Goal: Communication & Community: Ask a question

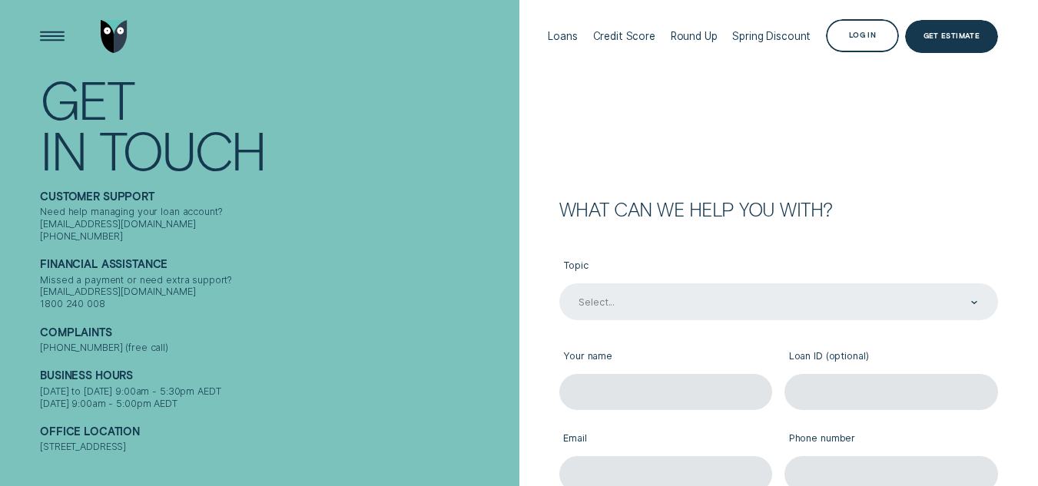
click at [656, 308] on div "Select..." at bounding box center [777, 303] width 401 height 14
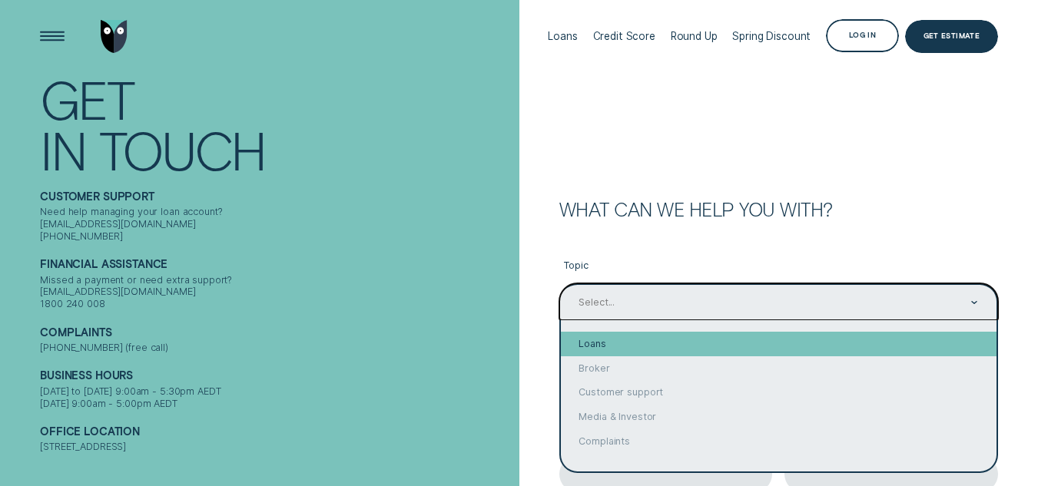
click at [641, 336] on div "Loans" at bounding box center [779, 344] width 436 height 25
type input "Loans"
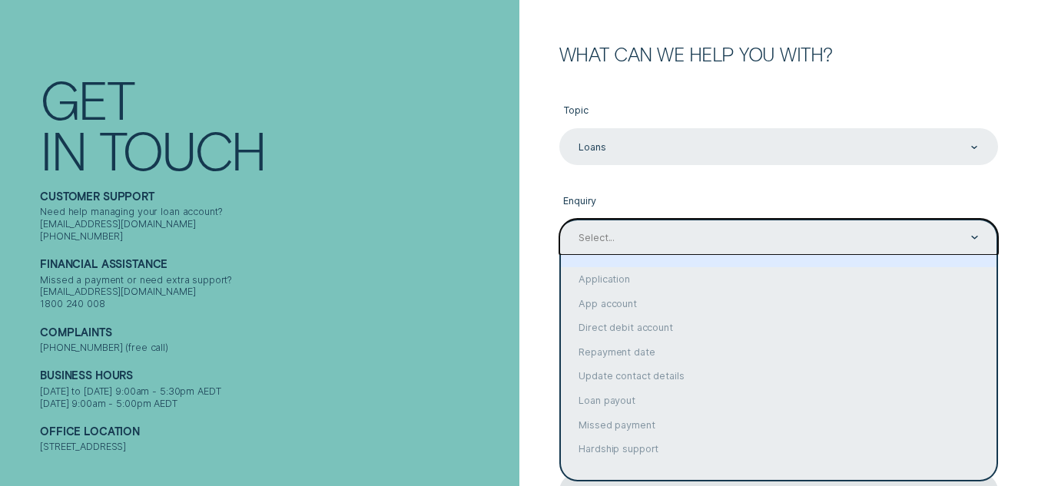
scroll to position [157, 0]
click at [646, 254] on div "option focused, 1 of 9. 9 results available. Use Up and Down to choose options,…" at bounding box center [778, 236] width 439 height 36
click at [646, 260] on div "Contact form" at bounding box center [779, 260] width 436 height 12
click at [650, 245] on div "Contact form" at bounding box center [778, 235] width 439 height 36
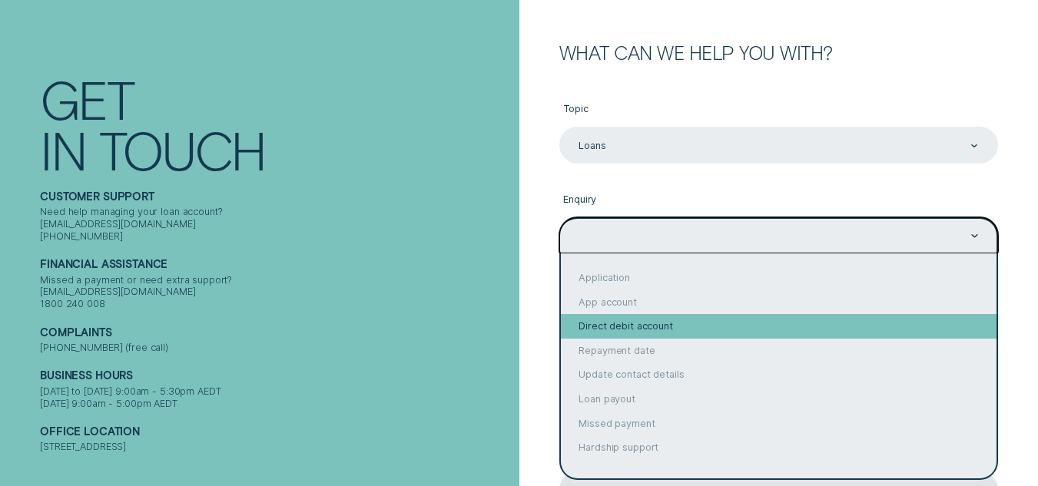
click at [595, 317] on div "Direct debit account" at bounding box center [779, 326] width 436 height 25
type input "Direct debit account"
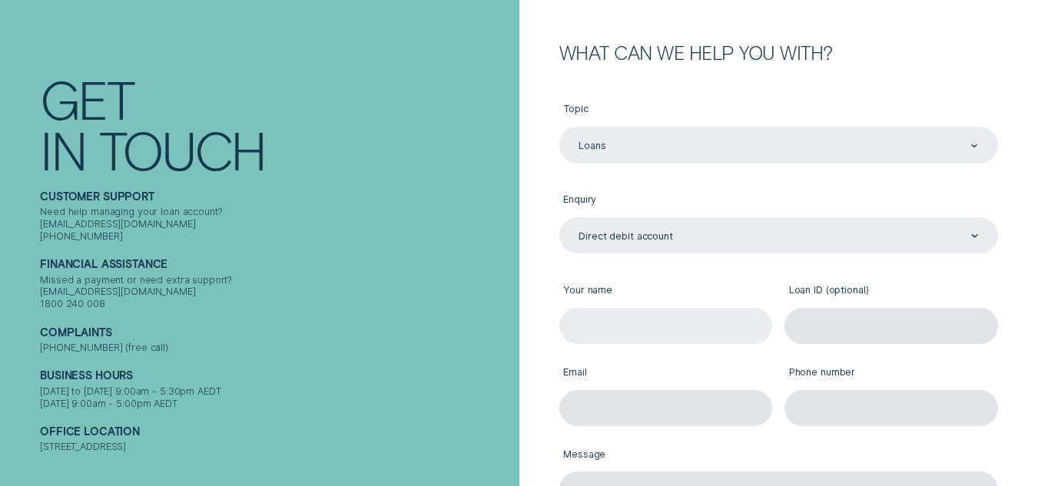
click at [614, 318] on input "Your name" at bounding box center [666, 326] width 214 height 36
type input "[PERSON_NAME]"
type input "[EMAIL_ADDRESS][DOMAIN_NAME]"
type input "0413249662"
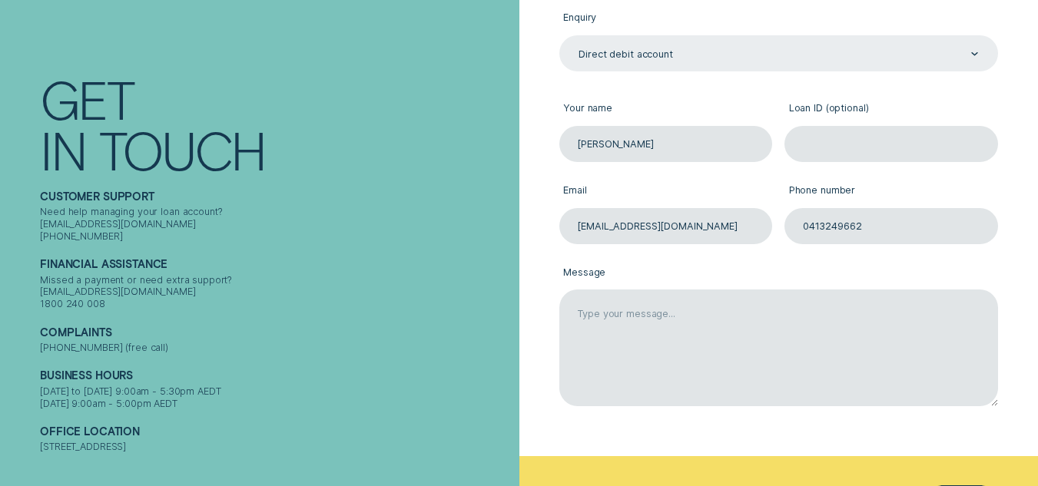
scroll to position [340, 0]
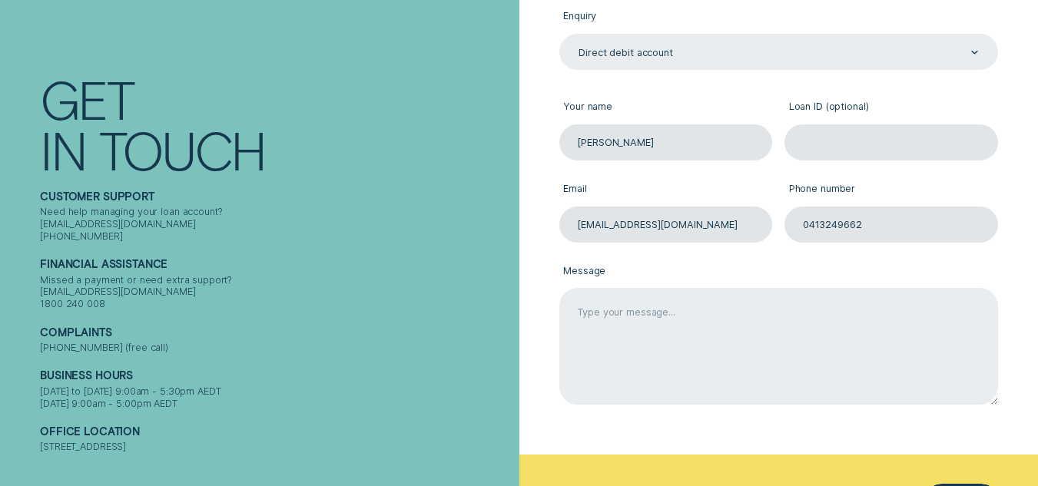
click at [694, 297] on textarea "Message" at bounding box center [778, 346] width 439 height 117
drag, startPoint x: 754, startPoint y: 201, endPoint x: 632, endPoint y: 310, distance: 163.8
click at [632, 310] on textarea "My fortnightly job pyments are going to change from [GEOGRAPHIC_DATA]=ys" at bounding box center [778, 346] width 439 height 117
click at [891, 313] on textarea "My fortnightly job pyments are going to change from [GEOGRAPHIC_DATA]=ys" at bounding box center [778, 346] width 439 height 117
type textarea "M"
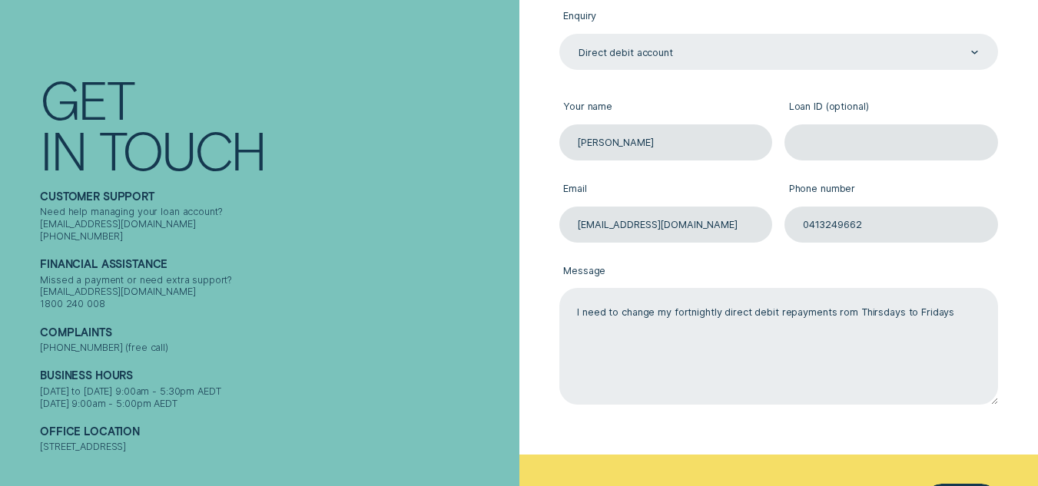
click at [872, 320] on textarea "I need to change my fortnightly direct debit repayments rom Thirsdays to Fridays" at bounding box center [778, 346] width 439 height 117
click at [958, 312] on textarea "I need to change my fortnightly direct debit repayments rom Thursdays to Fridays" at bounding box center [778, 346] width 439 height 117
click at [587, 325] on textarea "I need to change my fortnightly direct debit repayments rom Thursdays to Friday…" at bounding box center [778, 346] width 439 height 117
click at [847, 323] on textarea "I need to change my fortnightly direct debit repayments rom Thursdays to Friday…" at bounding box center [778, 346] width 439 height 117
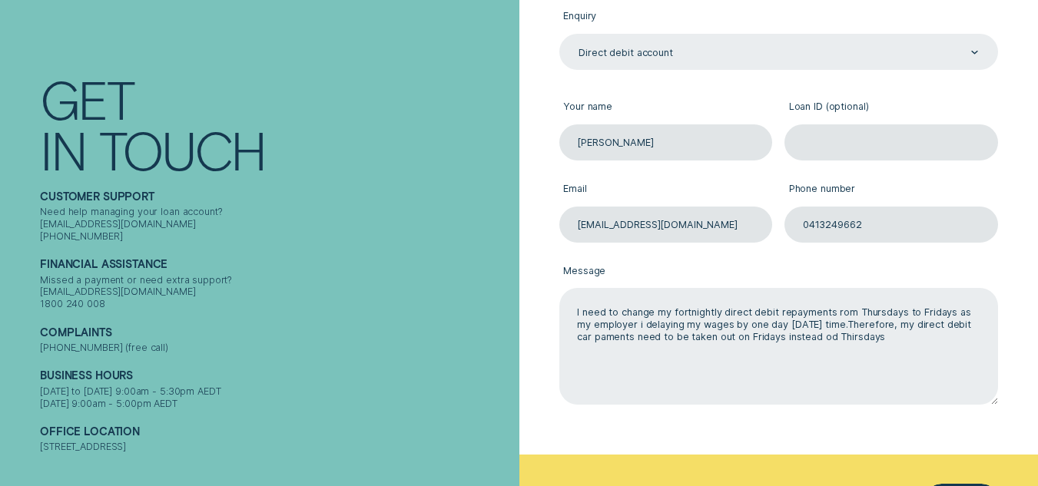
click at [602, 343] on textarea "I need to change my fortnightly direct debit repayments rom Thursdays to Friday…" at bounding box center [778, 346] width 439 height 117
click at [585, 341] on textarea "I need to change my fortnightly direct debit repayments rom Thursdays to Friday…" at bounding box center [778, 346] width 439 height 117
click at [834, 336] on textarea "I need to change my fortnightly direct debit repayments rom Thursdays to Friday…" at bounding box center [778, 346] width 439 height 117
click at [811, 343] on textarea "I need to change my fortnightly direct debit repayments rom Thursdays to Friday…" at bounding box center [778, 346] width 439 height 117
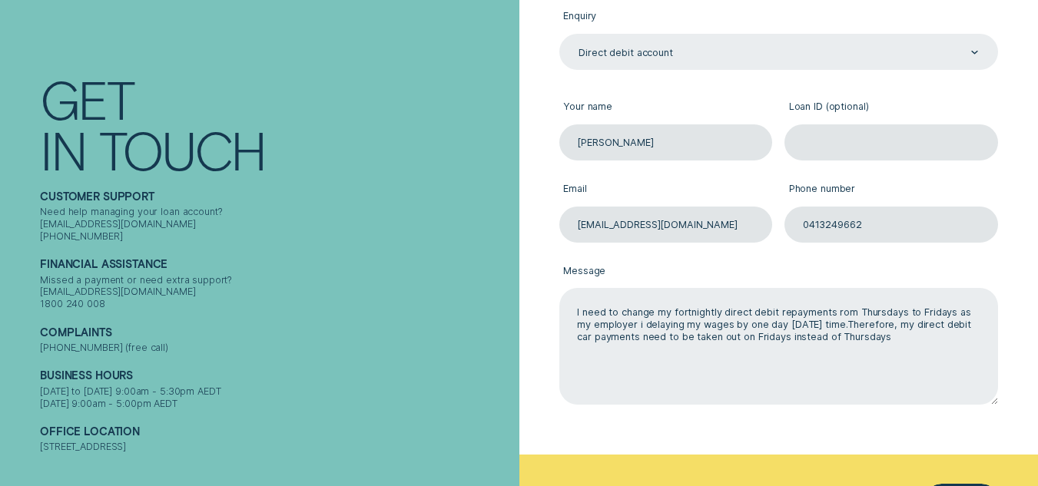
click at [841, 329] on textarea "I need to change my fortnightly direct debit repayments rom Thursdays to Friday…" at bounding box center [778, 346] width 439 height 117
click at [808, 365] on textarea "I need to change my fortnightly direct debit repayments rom Thursdays to Friday…" at bounding box center [778, 346] width 439 height 117
click at [907, 329] on textarea "I need to change my fortnightly direct debit repayments rom Thursdays to Friday…" at bounding box center [778, 346] width 439 height 117
click at [915, 334] on textarea "I need to change my fortnightly direct debit repayments rom Thursdays to Friday…" at bounding box center [778, 346] width 439 height 117
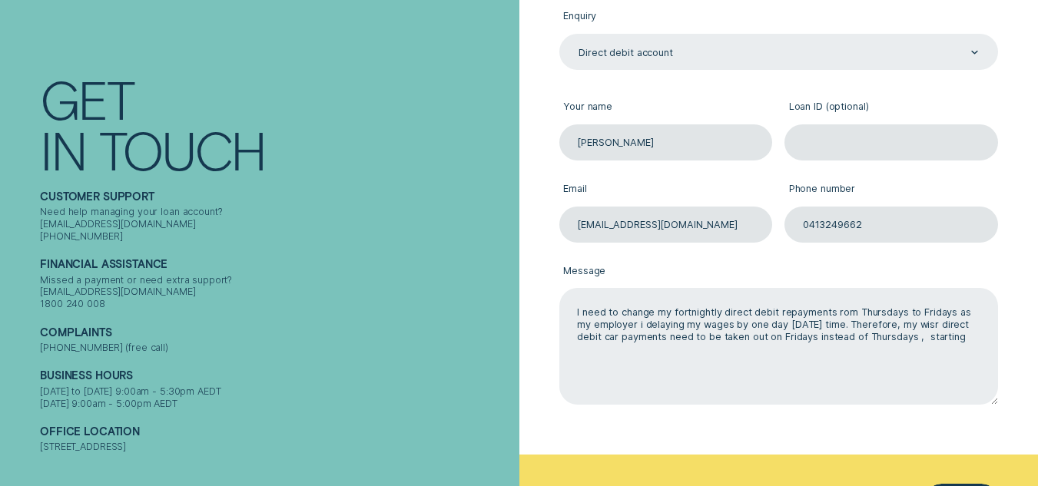
click at [978, 333] on textarea "I need to change my fortnightly direct debit repayments rom Thursdays to Friday…" at bounding box center [778, 346] width 439 height 117
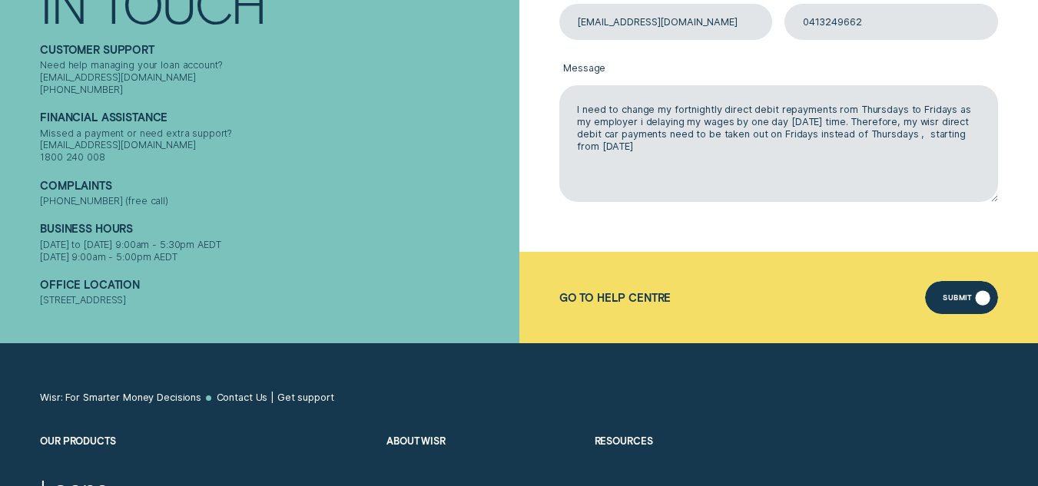
type textarea "I need to change my fortnightly direct debit repayments rom Thursdays to Friday…"
click at [969, 297] on div "Submit" at bounding box center [957, 300] width 29 height 6
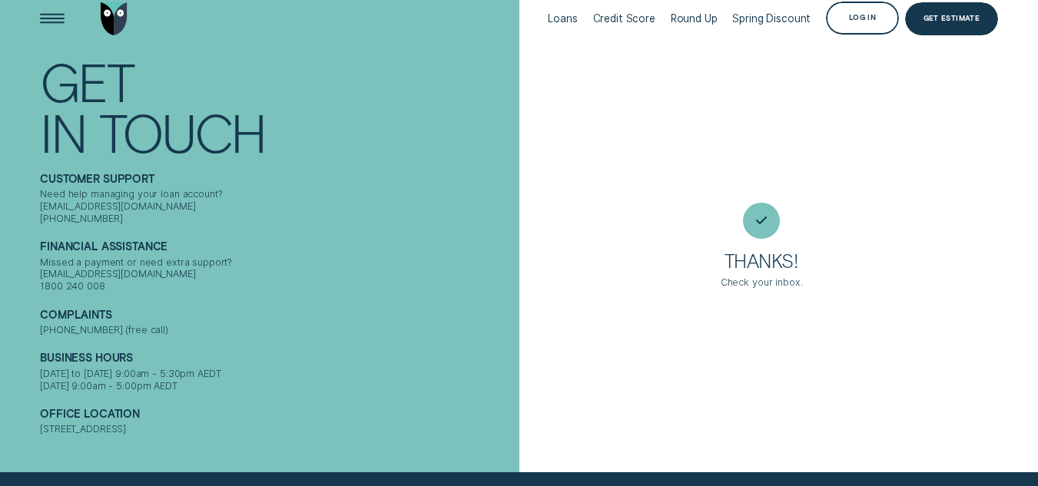
scroll to position [8, 0]
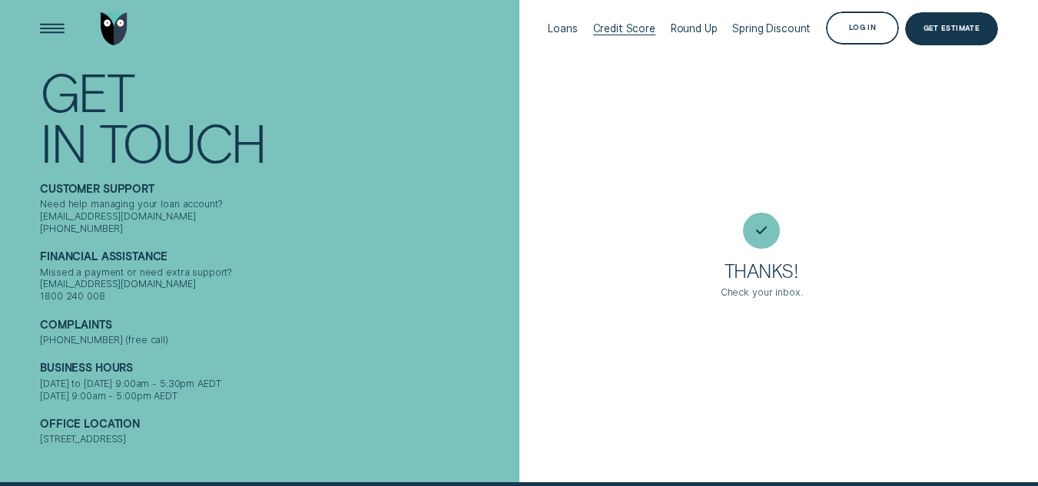
click at [627, 38] on div "Credit Score" at bounding box center [624, 28] width 62 height 73
